Goal: Information Seeking & Learning: Learn about a topic

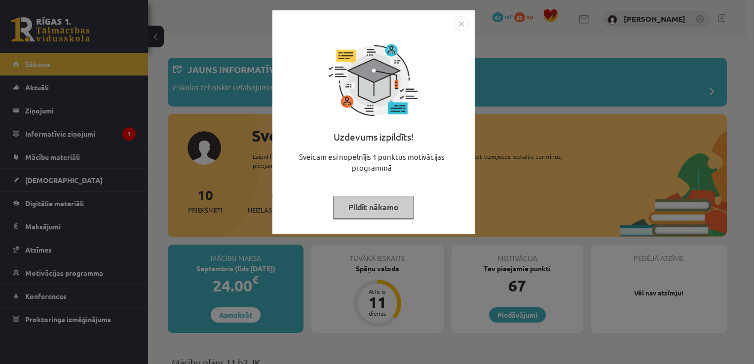
click at [358, 212] on button "Pildīt nākamo" at bounding box center [373, 207] width 81 height 23
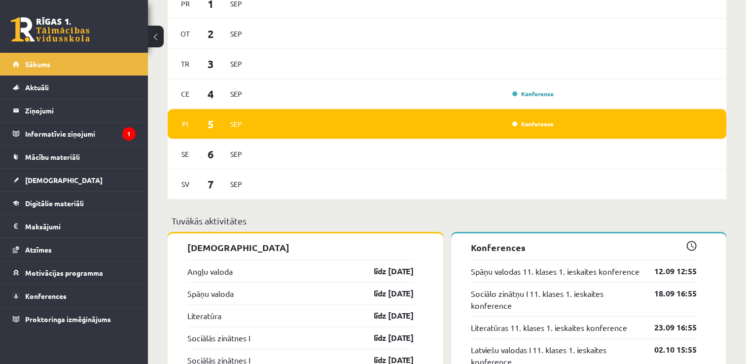
scroll to position [641, 0]
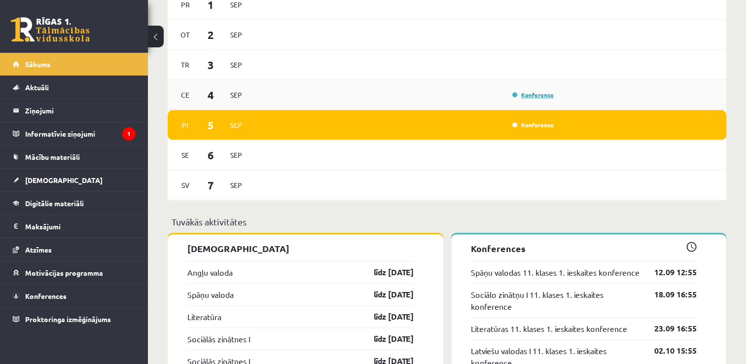
click at [529, 98] on link "Konference" at bounding box center [532, 95] width 41 height 8
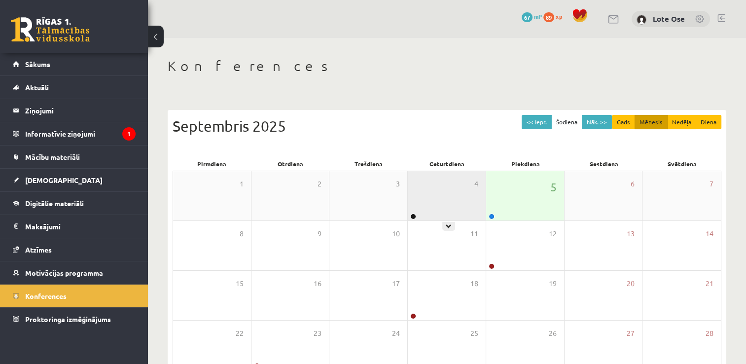
click at [452, 198] on div "4" at bounding box center [447, 195] width 78 height 49
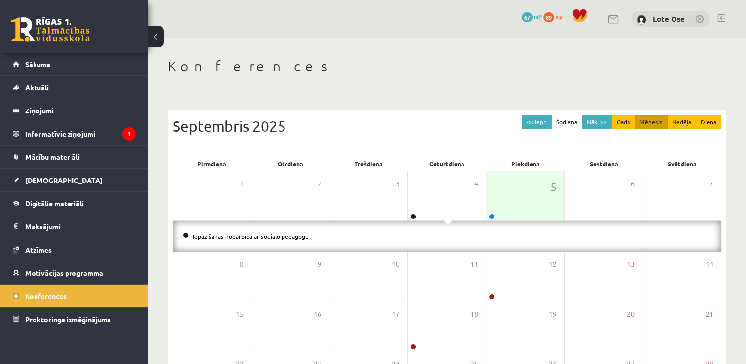
click at [257, 239] on li "Iepazīšanās nodarbība ar sociālo pedagogu" at bounding box center [447, 236] width 528 height 11
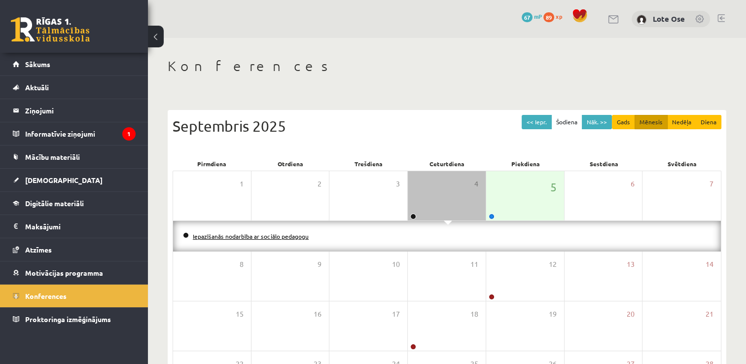
click at [258, 238] on link "Iepazīšanās nodarbība ar sociālo pedagogu" at bounding box center [251, 236] width 116 height 8
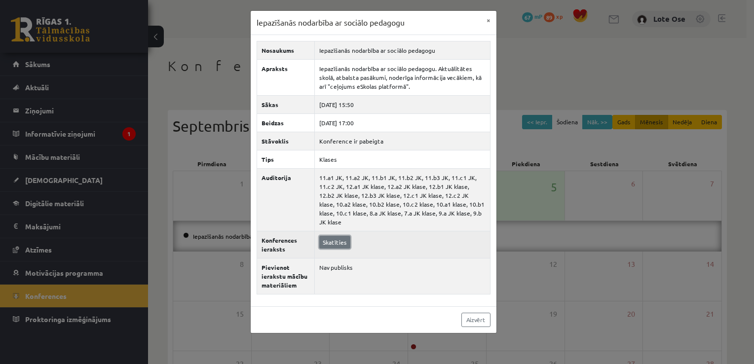
click at [329, 236] on link "Skatīties" at bounding box center [334, 242] width 31 height 13
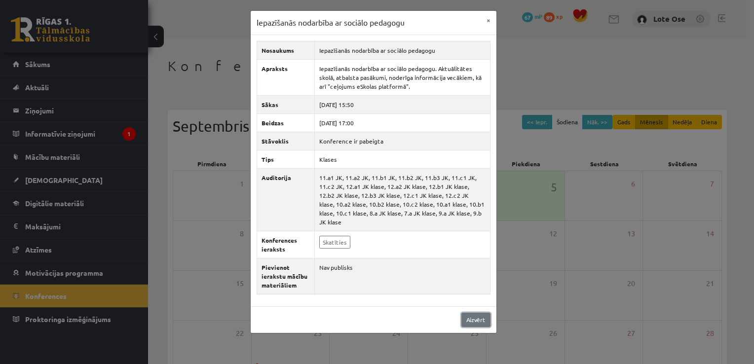
click at [489, 313] on link "Aizvērt" at bounding box center [475, 320] width 29 height 14
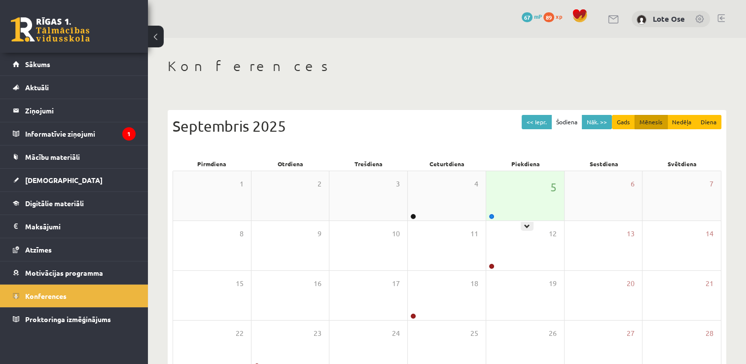
click at [512, 203] on div "5" at bounding box center [525, 195] width 78 height 49
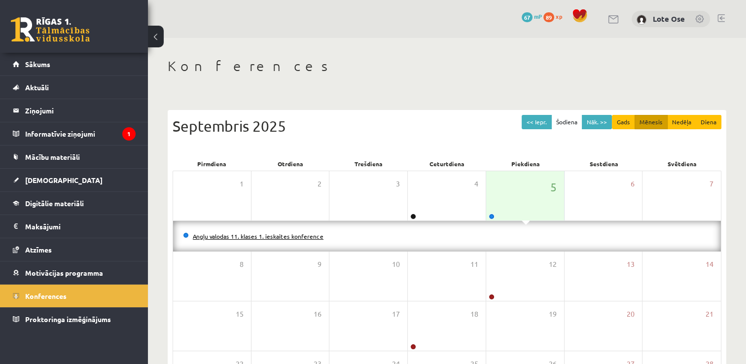
click at [241, 235] on link "Angļu valodas 11. klases 1. ieskaites konference" at bounding box center [258, 236] width 131 height 8
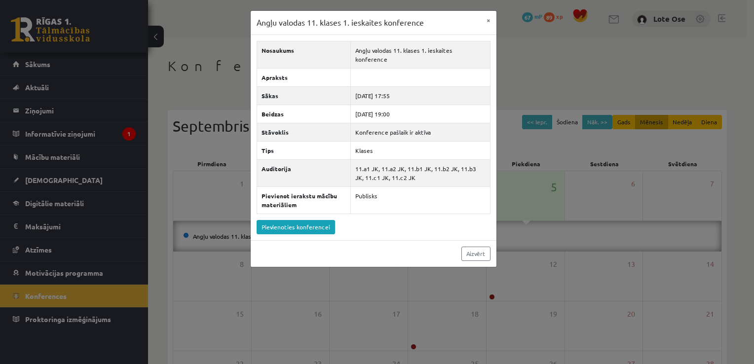
click at [479, 17] on div "Angļu valodas 11. klases 1. ieskaites konference ×" at bounding box center [374, 23] width 246 height 24
click at [485, 17] on button "×" at bounding box center [488, 20] width 16 height 19
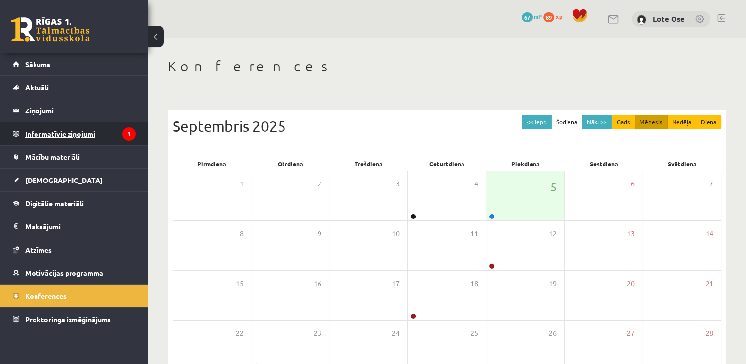
click at [87, 134] on legend "Informatīvie ziņojumi 1" at bounding box center [80, 133] width 110 height 23
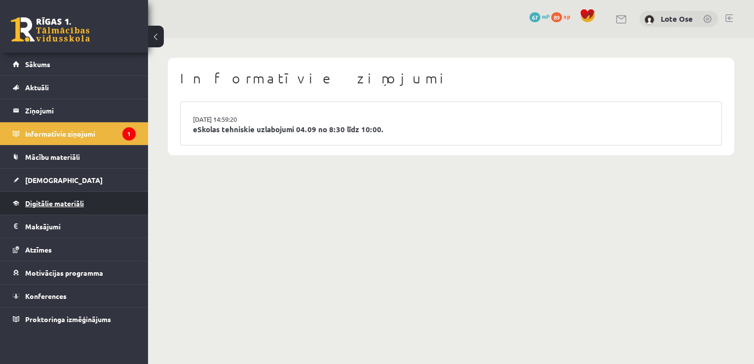
click at [53, 204] on span "Digitālie materiāli" at bounding box center [54, 203] width 59 height 9
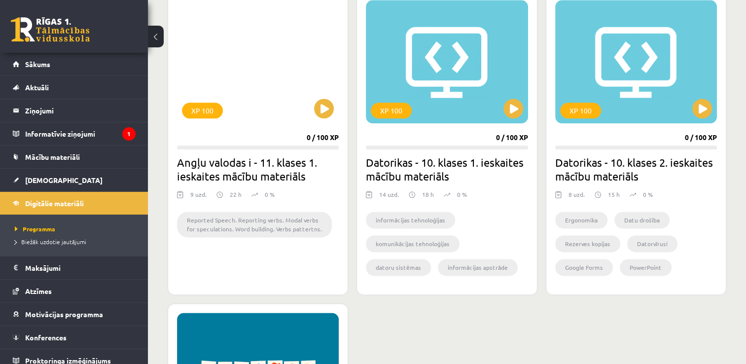
scroll to position [1228, 0]
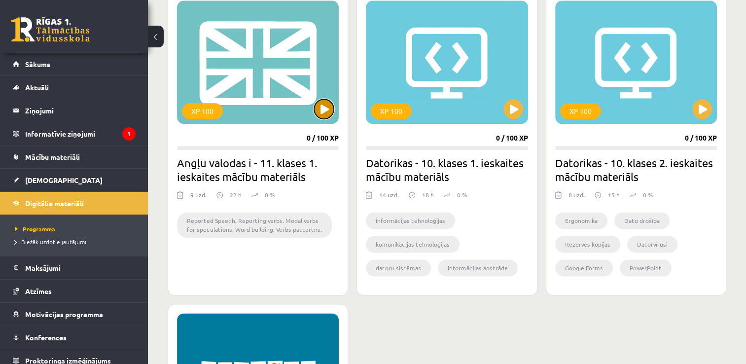
click at [325, 116] on button at bounding box center [324, 109] width 20 height 20
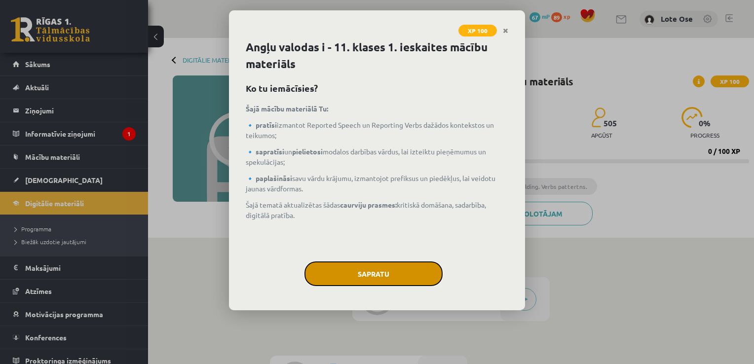
click at [334, 263] on button "Sapratu" at bounding box center [373, 273] width 138 height 25
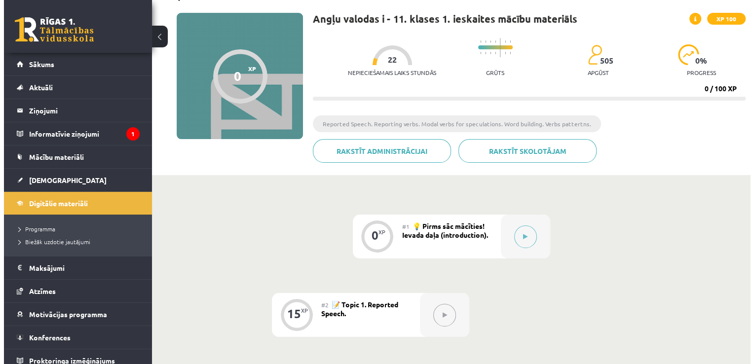
scroll to position [77, 0]
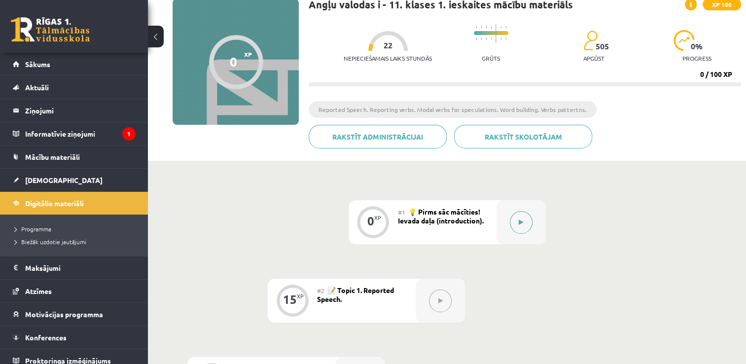
click at [524, 227] on button at bounding box center [521, 222] width 23 height 23
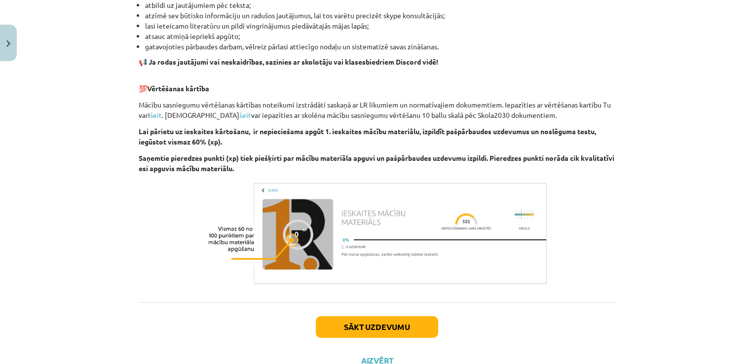
scroll to position [637, 0]
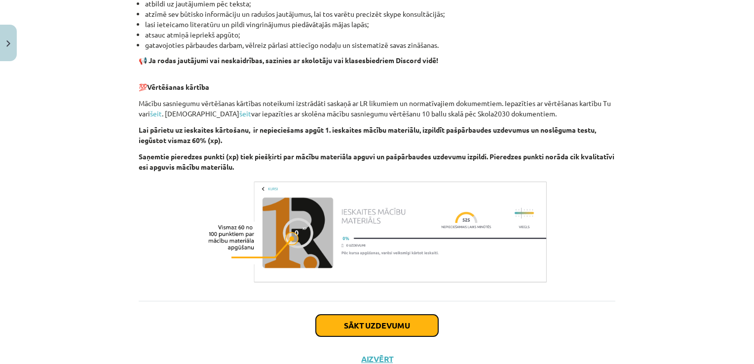
click at [372, 323] on button "Sākt uzdevumu" at bounding box center [377, 326] width 122 height 22
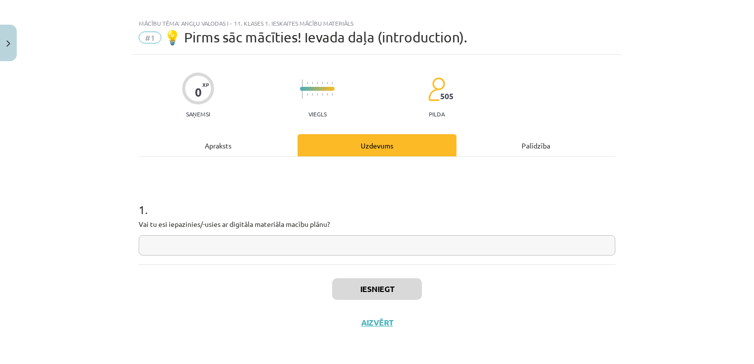
scroll to position [10, 0]
click at [289, 240] on input "text" at bounding box center [377, 246] width 476 height 20
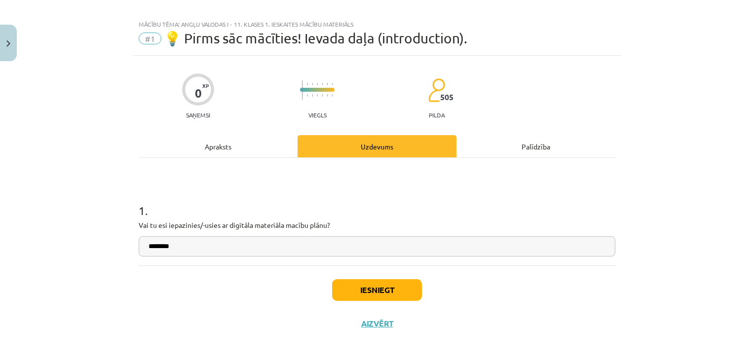
type input "********"
click at [397, 293] on button "Iesniegt" at bounding box center [377, 290] width 90 height 22
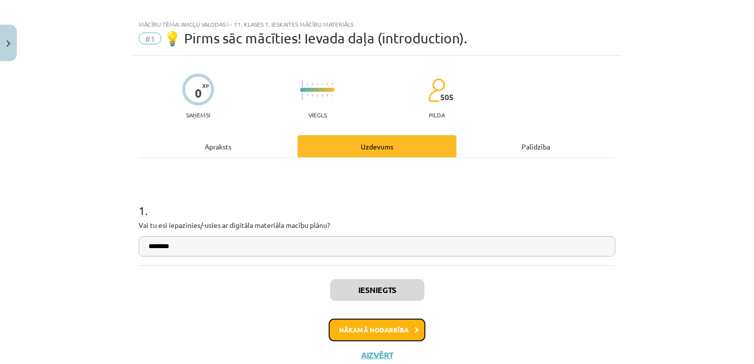
click at [348, 330] on button "Nākamā nodarbība" at bounding box center [376, 330] width 97 height 23
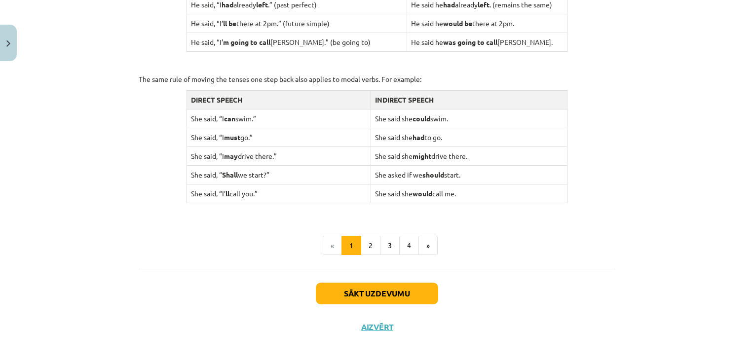
scroll to position [967, 0]
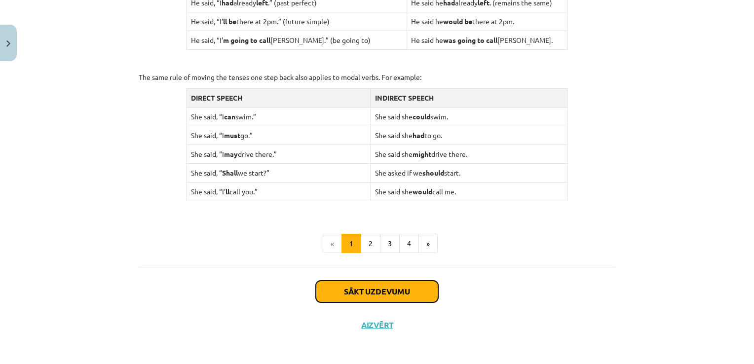
click at [392, 291] on button "Sākt uzdevumu" at bounding box center [377, 292] width 122 height 22
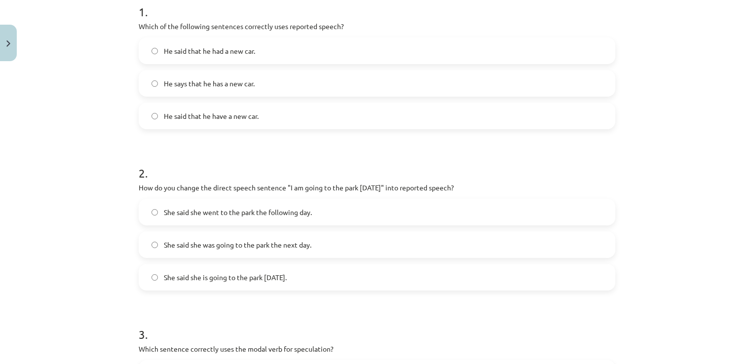
scroll to position [208, 0]
click at [221, 56] on label "He said that he had a new car." at bounding box center [377, 51] width 474 height 25
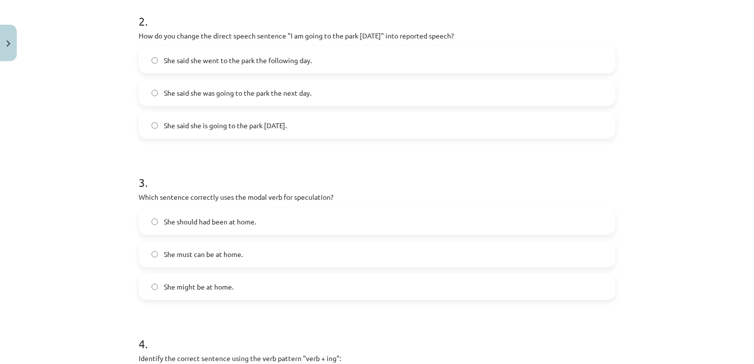
scroll to position [360, 0]
click at [251, 126] on span "She said she is going to the park tomorrow." at bounding box center [225, 126] width 123 height 10
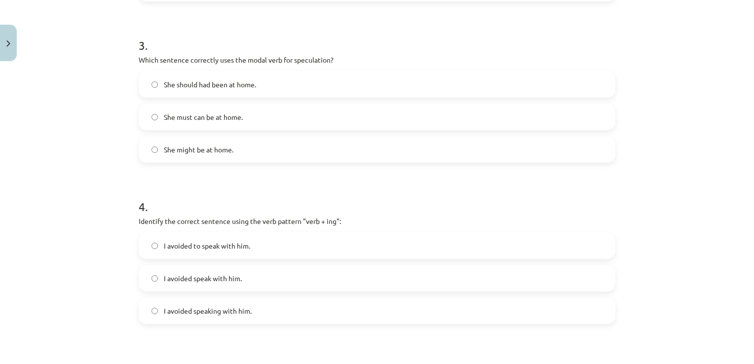
scroll to position [498, 0]
click at [210, 85] on span "She should had been at home." at bounding box center [210, 84] width 92 height 10
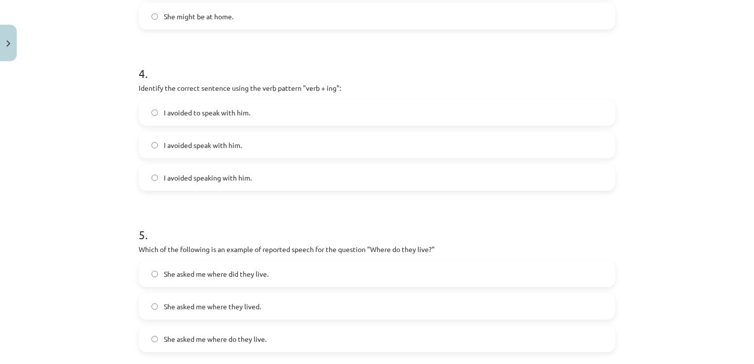
scroll to position [680, 0]
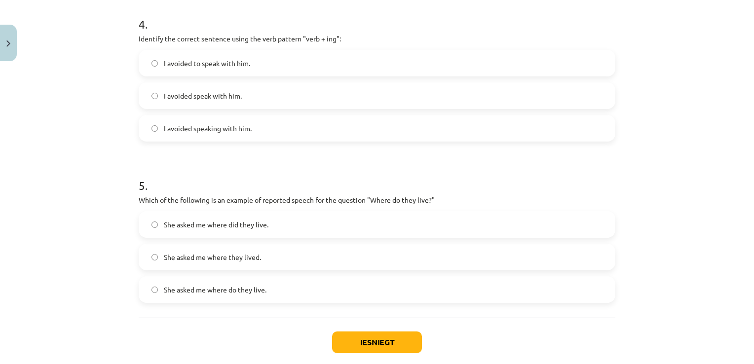
click at [187, 127] on span "I avoided speaking with him." at bounding box center [208, 128] width 88 height 10
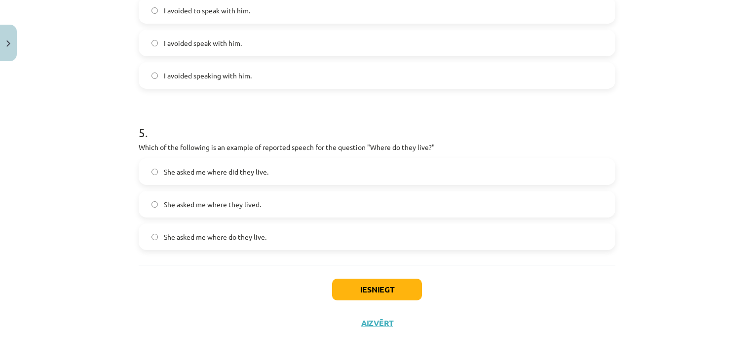
click at [253, 240] on span "She asked me where do they live." at bounding box center [215, 237] width 103 height 10
click at [364, 285] on button "Iesniegt" at bounding box center [377, 290] width 90 height 22
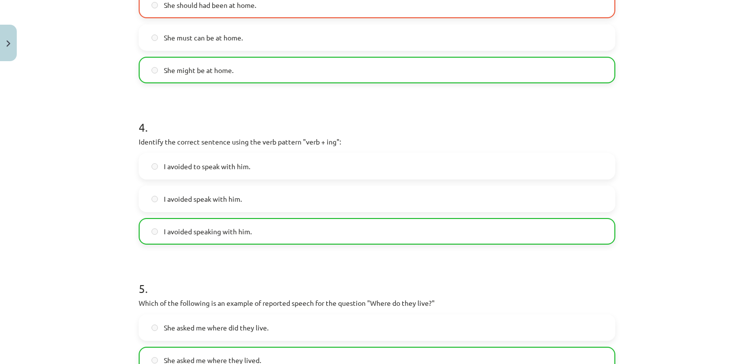
scroll to position [764, 0]
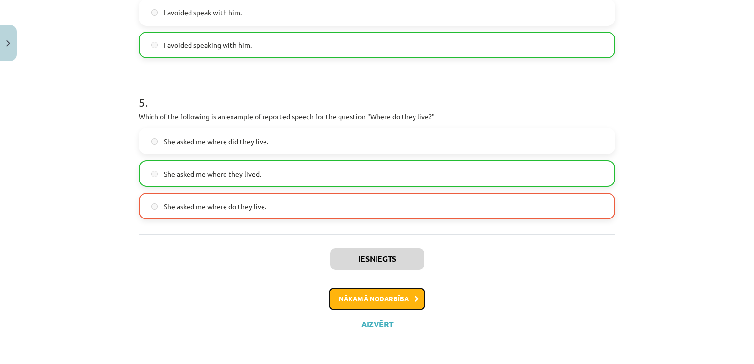
click at [402, 297] on button "Nākamā nodarbība" at bounding box center [376, 299] width 97 height 23
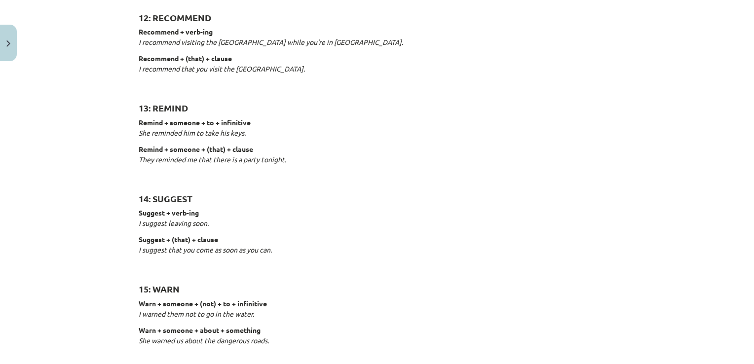
scroll to position [1539, 0]
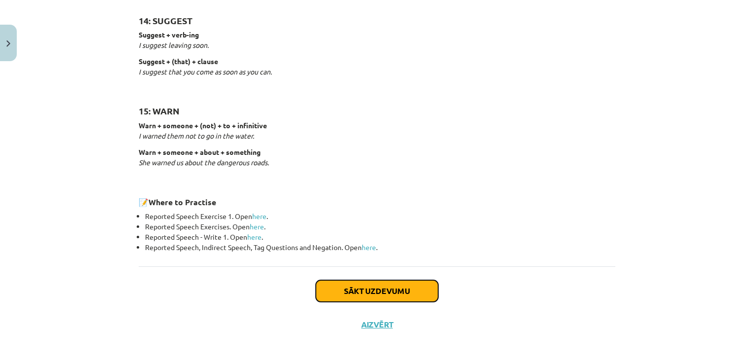
click at [386, 291] on button "Sākt uzdevumu" at bounding box center [377, 291] width 122 height 22
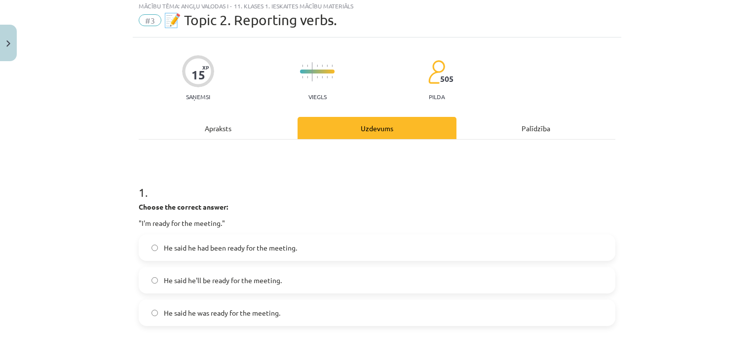
scroll to position [25, 0]
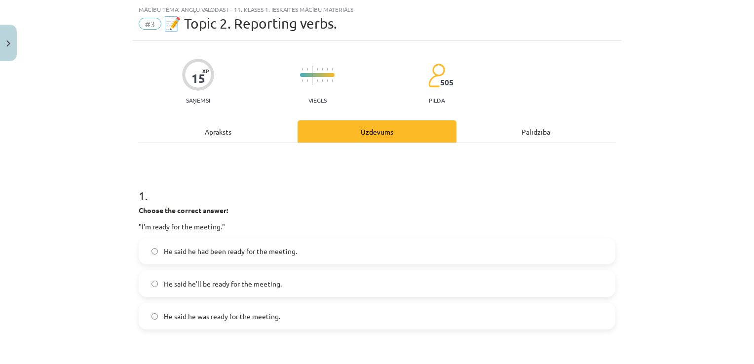
click at [227, 318] on span "He said he was ready for the meeting." at bounding box center [222, 316] width 116 height 10
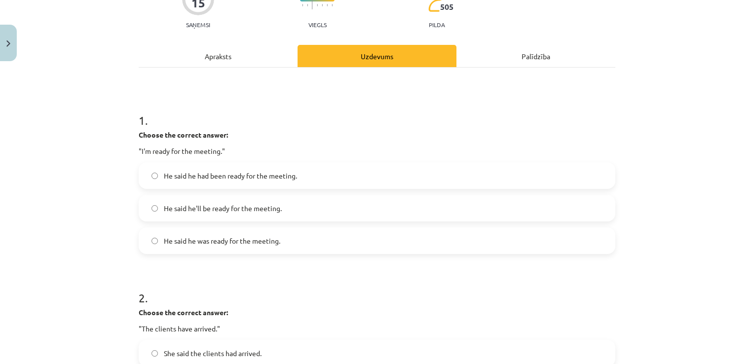
scroll to position [120, 0]
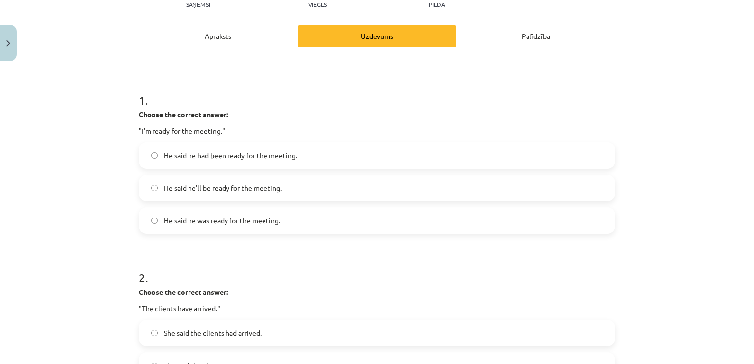
click at [249, 186] on span "He said he'll be ready for the meeting." at bounding box center [223, 188] width 118 height 10
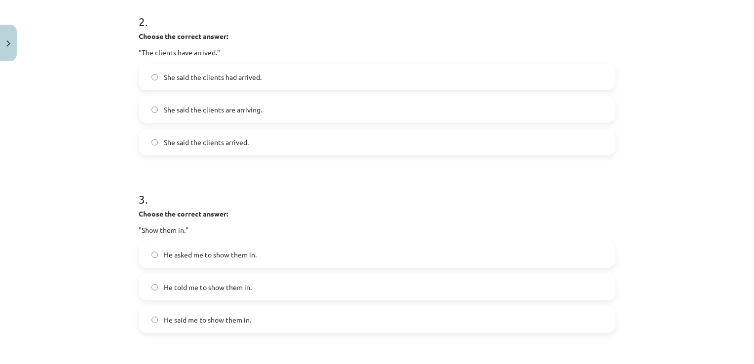
scroll to position [376, 0]
click at [193, 143] on span "She said the clients arrived." at bounding box center [206, 143] width 85 height 10
click at [223, 79] on span "She said the clients had arrived." at bounding box center [213, 78] width 98 height 10
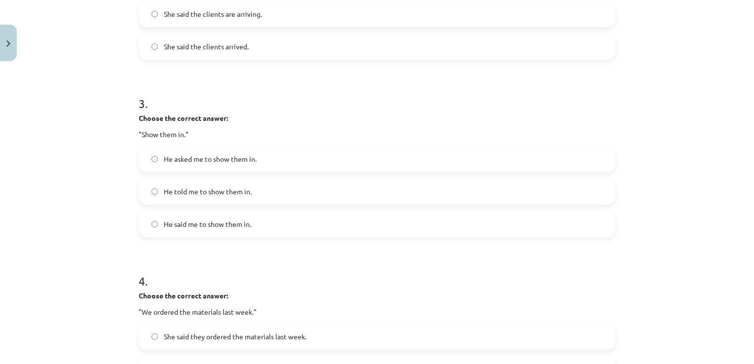
scroll to position [446, 0]
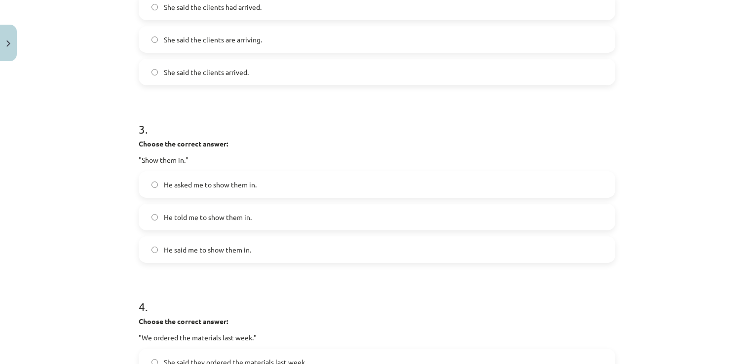
click at [221, 185] on span "He asked me to show them in." at bounding box center [210, 185] width 93 height 10
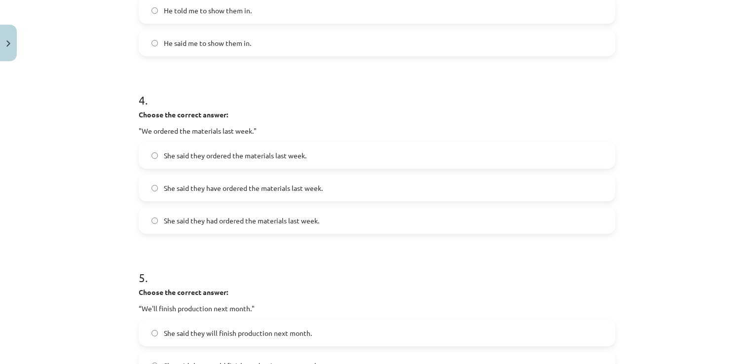
scroll to position [654, 0]
click at [217, 218] on span "She said they had ordered the materials last week." at bounding box center [241, 220] width 155 height 10
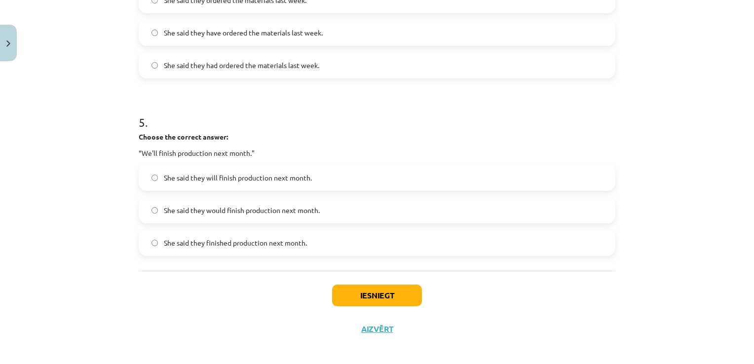
scroll to position [807, 0]
click at [184, 210] on span "She said they would finish production next month." at bounding box center [242, 211] width 156 height 10
click at [365, 296] on button "Iesniegt" at bounding box center [377, 297] width 90 height 22
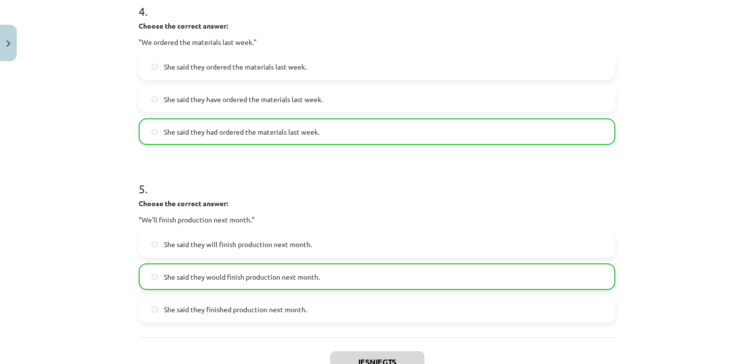
scroll to position [845, 0]
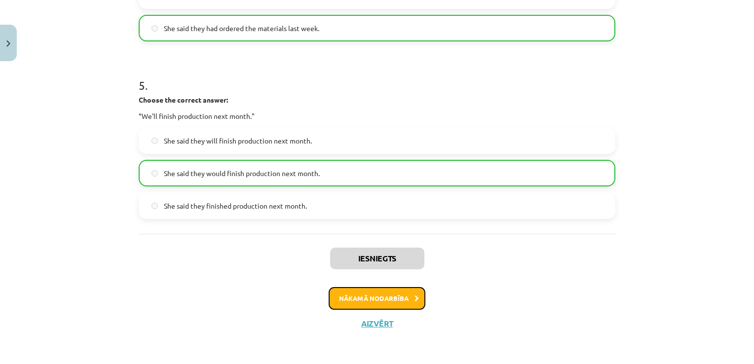
click at [386, 301] on button "Nākamā nodarbība" at bounding box center [376, 298] width 97 height 23
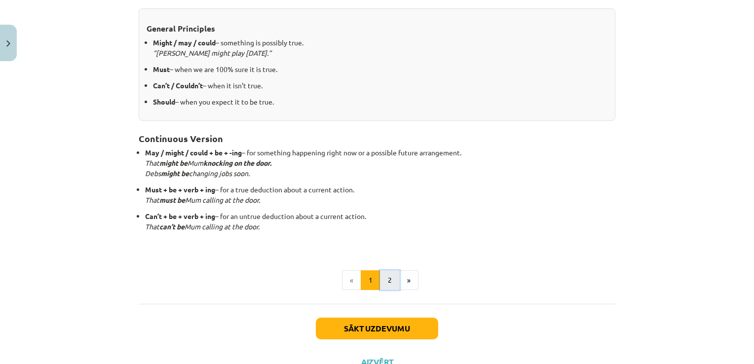
click at [385, 280] on button "2" at bounding box center [390, 280] width 20 height 20
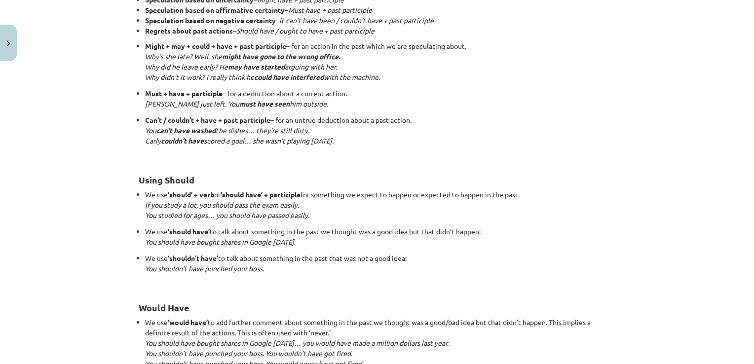
scroll to position [961, 0]
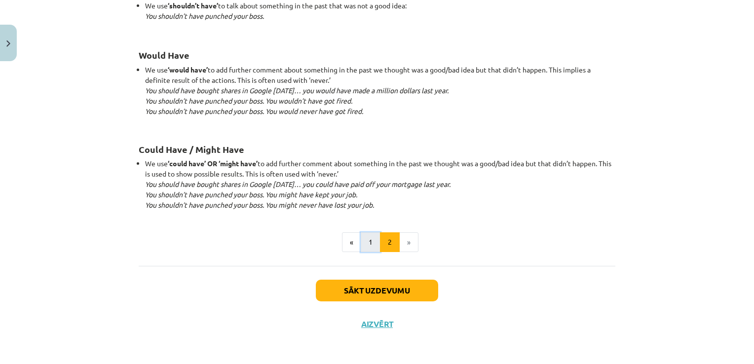
click at [366, 238] on button "1" at bounding box center [371, 242] width 20 height 20
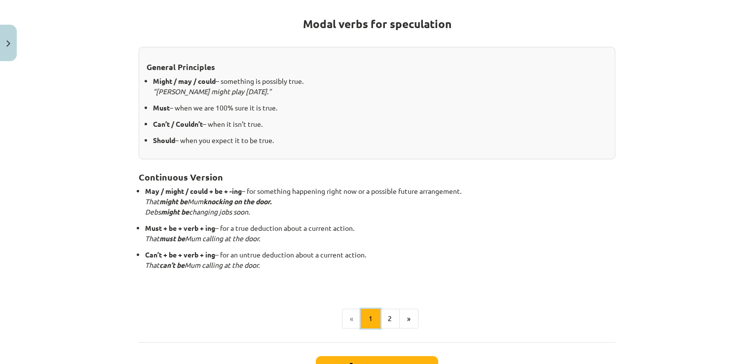
scroll to position [176, 0]
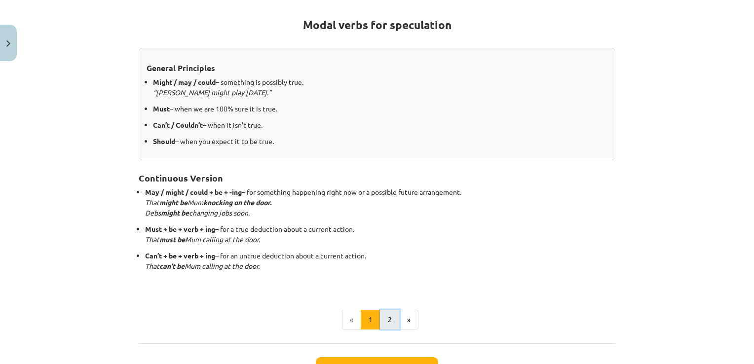
click at [389, 312] on button "2" at bounding box center [390, 320] width 20 height 20
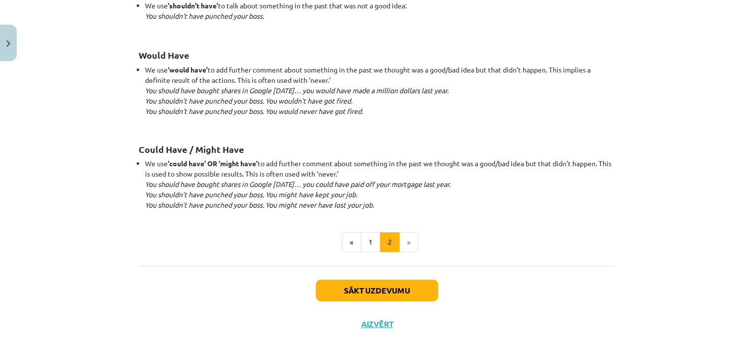
scroll to position [961, 0]
click at [354, 290] on button "Sākt uzdevumu" at bounding box center [377, 291] width 122 height 22
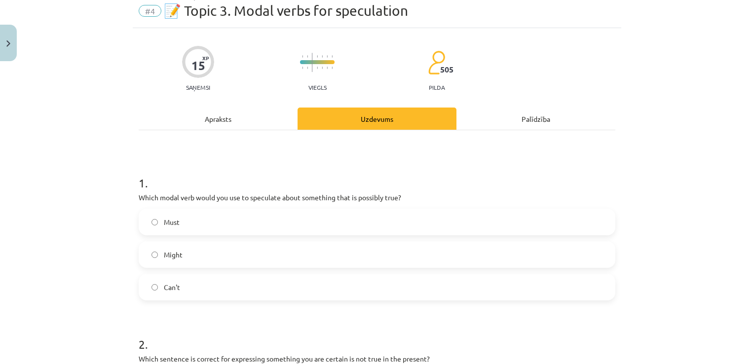
scroll to position [25, 0]
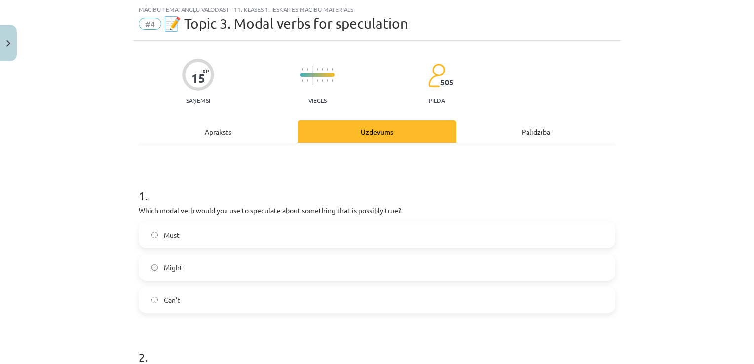
click at [241, 266] on label "Might" at bounding box center [377, 267] width 474 height 25
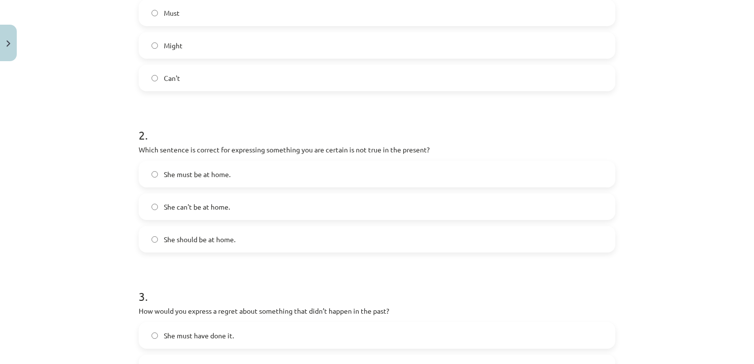
scroll to position [247, 0]
click at [201, 240] on span "She should be at home." at bounding box center [200, 239] width 72 height 10
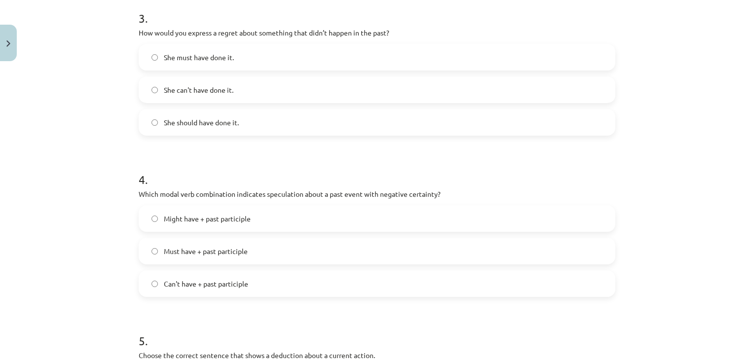
scroll to position [526, 0]
click at [185, 123] on span "She should have done it." at bounding box center [201, 121] width 75 height 10
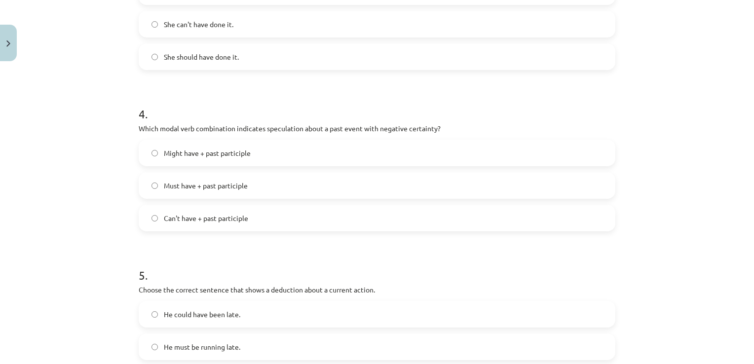
scroll to position [591, 0]
click at [235, 219] on span "Can't have + past participle" at bounding box center [206, 218] width 84 height 10
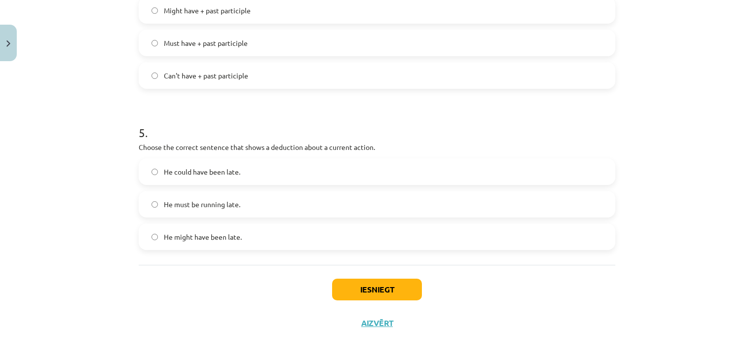
scroll to position [732, 0]
click at [229, 203] on span "He must be running late." at bounding box center [202, 205] width 76 height 10
click at [348, 284] on button "Iesniegt" at bounding box center [377, 290] width 90 height 22
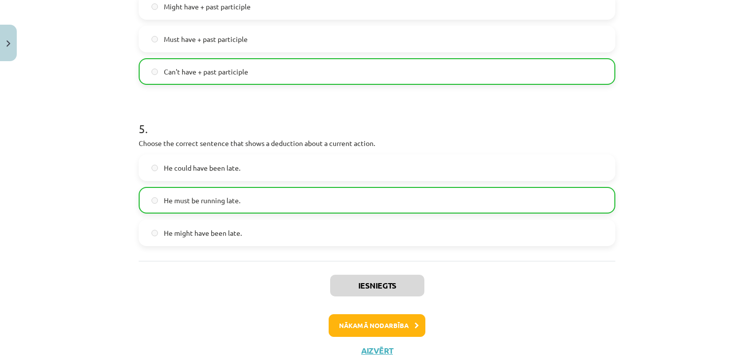
scroll to position [764, 0]
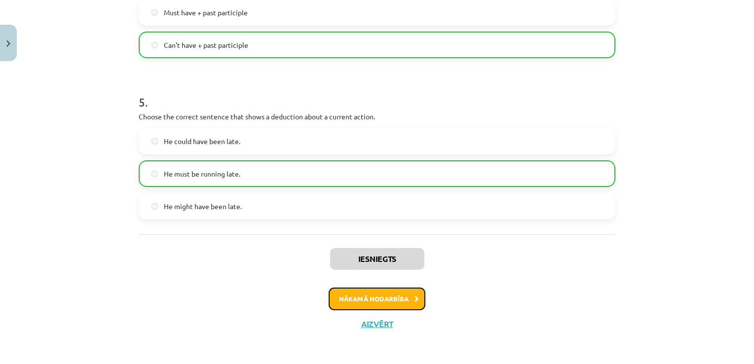
click at [386, 300] on button "Nākamā nodarbība" at bounding box center [376, 299] width 97 height 23
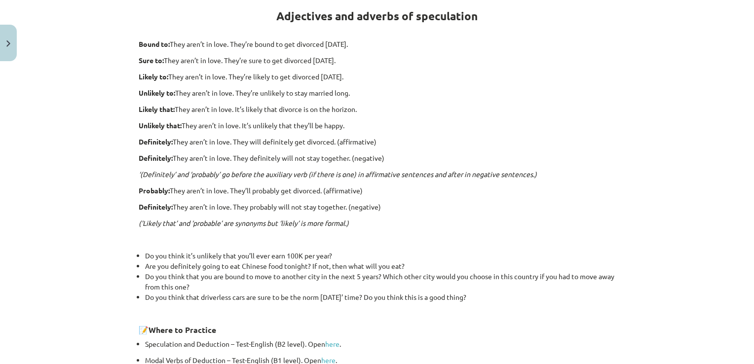
scroll to position [25, 0]
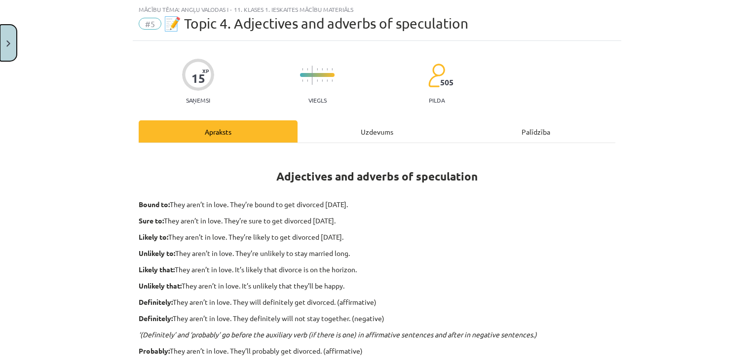
click at [2, 42] on button "Close" at bounding box center [8, 43] width 17 height 36
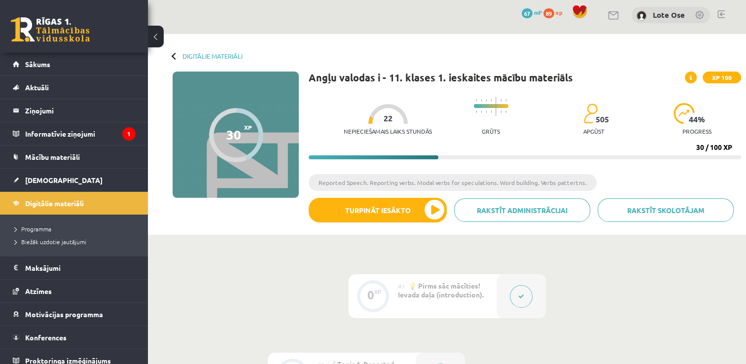
scroll to position [0, 0]
